Goal: Task Accomplishment & Management: Manage account settings

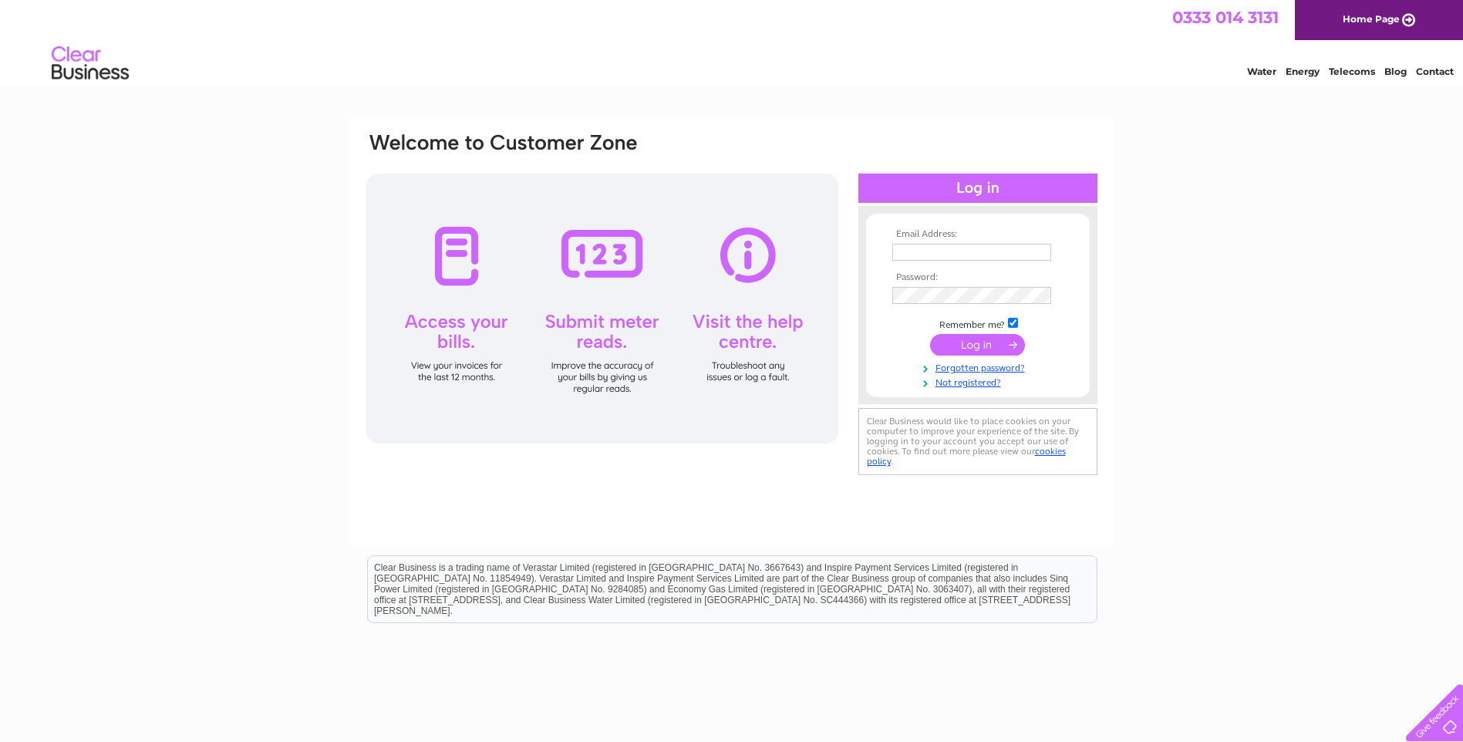
type input "[EMAIL_ADDRESS][DOMAIN_NAME]"
click at [991, 284] on td at bounding box center [977, 295] width 179 height 25
click at [884, 355] on form "Email Address: [EMAIL_ADDRESS][DOMAIN_NAME] Password:" at bounding box center [978, 309] width 224 height 161
click at [965, 343] on input "submit" at bounding box center [977, 345] width 95 height 22
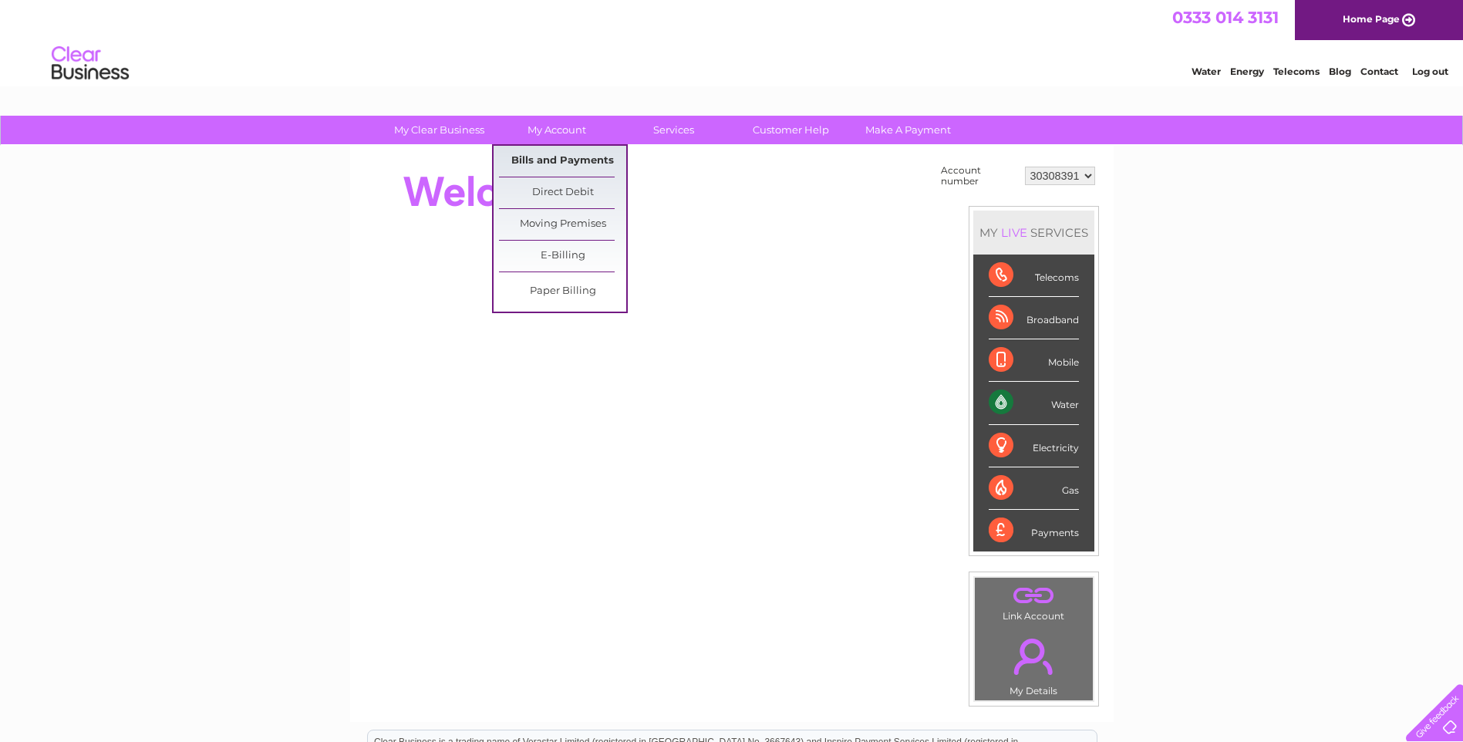
click at [562, 153] on link "Bills and Payments" at bounding box center [562, 161] width 127 height 31
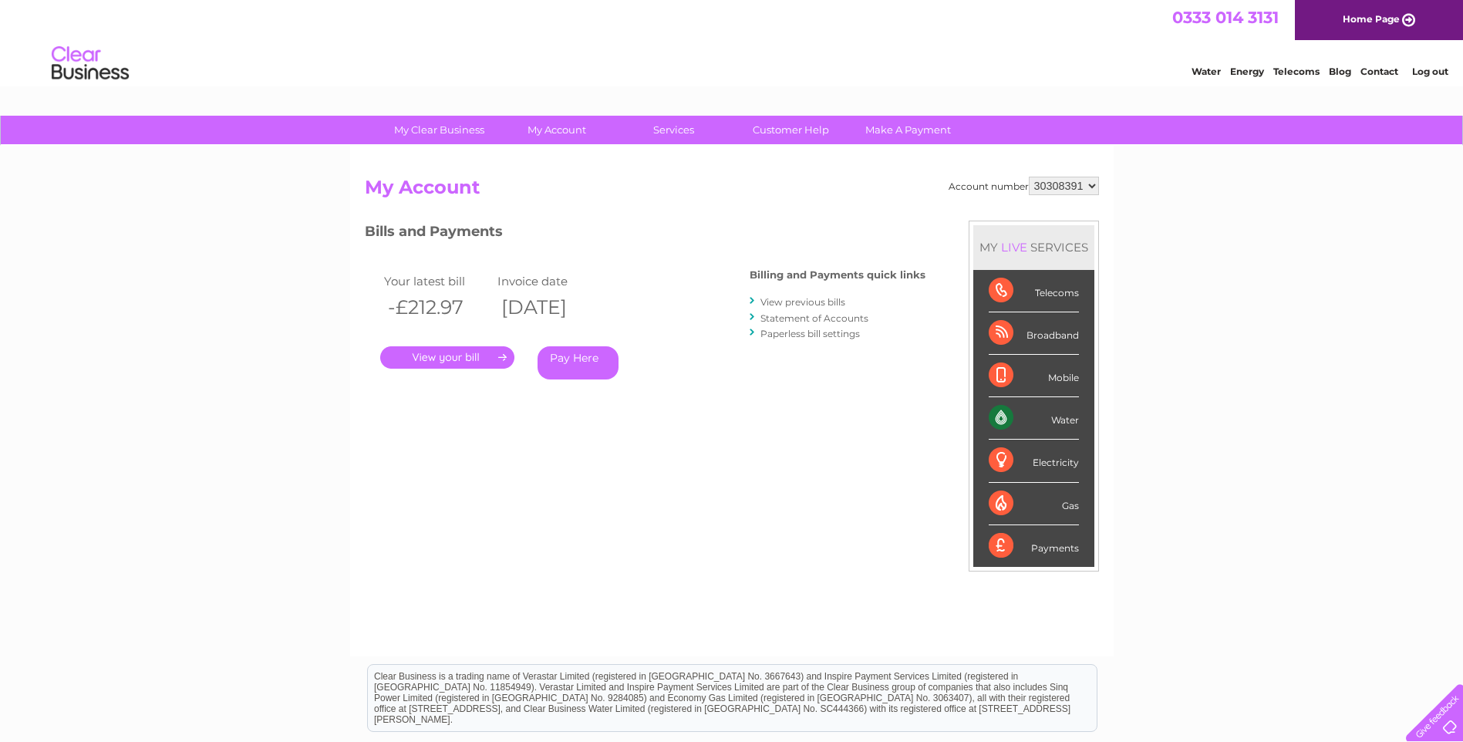
click at [835, 336] on link "Paperless bill settings" at bounding box center [809, 334] width 99 height 12
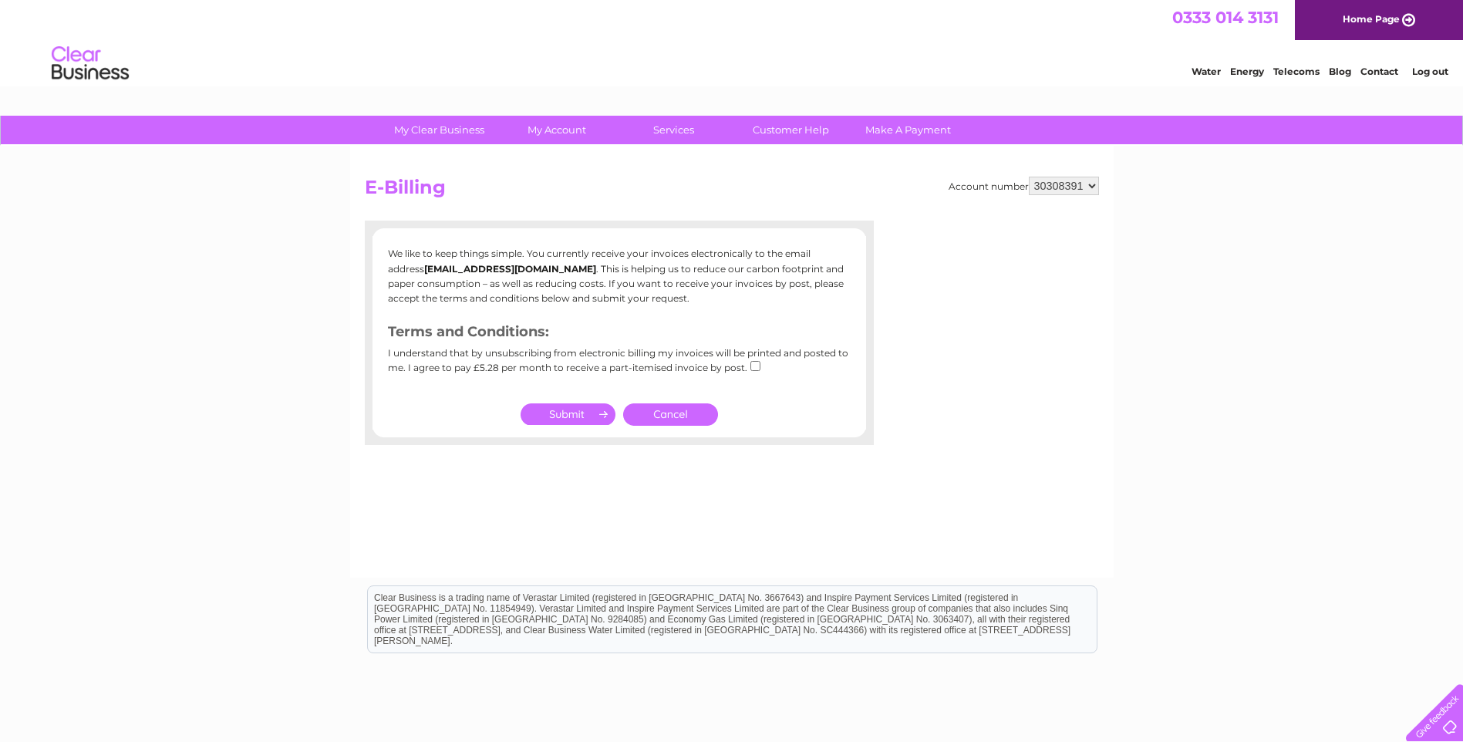
click at [679, 414] on link "Cancel" at bounding box center [670, 414] width 95 height 22
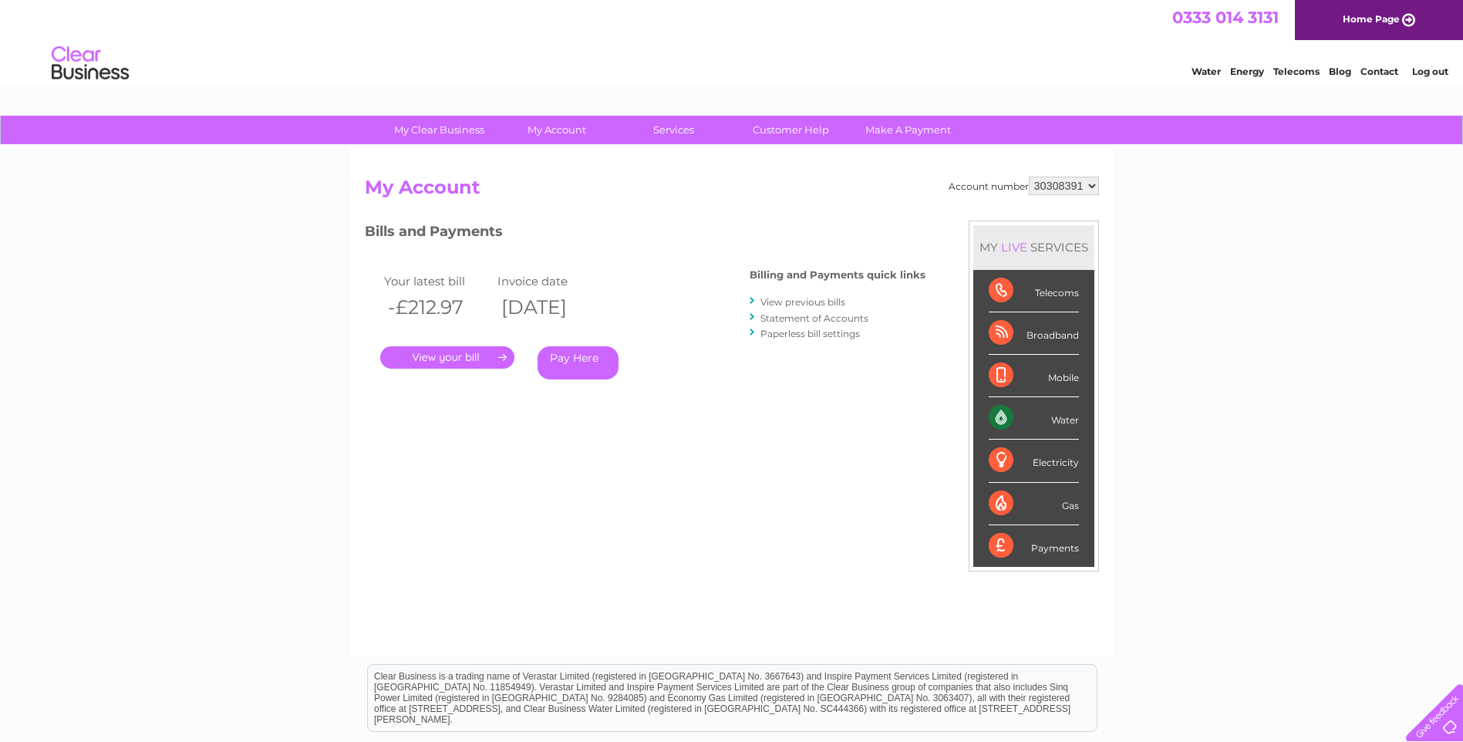
click at [1346, 247] on div "My Clear Business Login Details My Details My Preferences Link Account My Accou…" at bounding box center [731, 518] width 1463 height 804
click at [1421, 235] on div "My Clear Business Login Details My Details My Preferences Link Account My Accou…" at bounding box center [731, 518] width 1463 height 804
click at [1433, 77] on link "Log out" at bounding box center [1430, 72] width 36 height 12
